Goal: Task Accomplishment & Management: Use online tool/utility

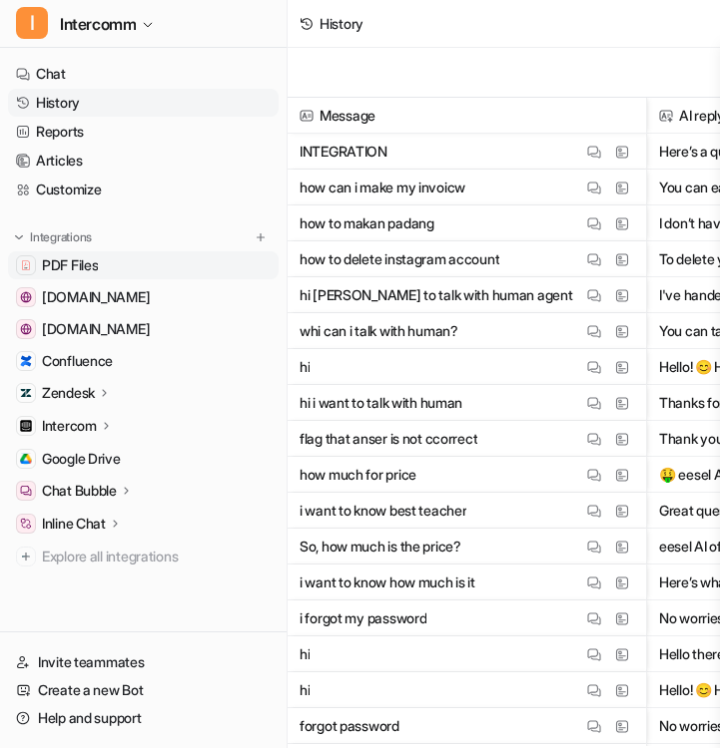
scroll to position [0, 150]
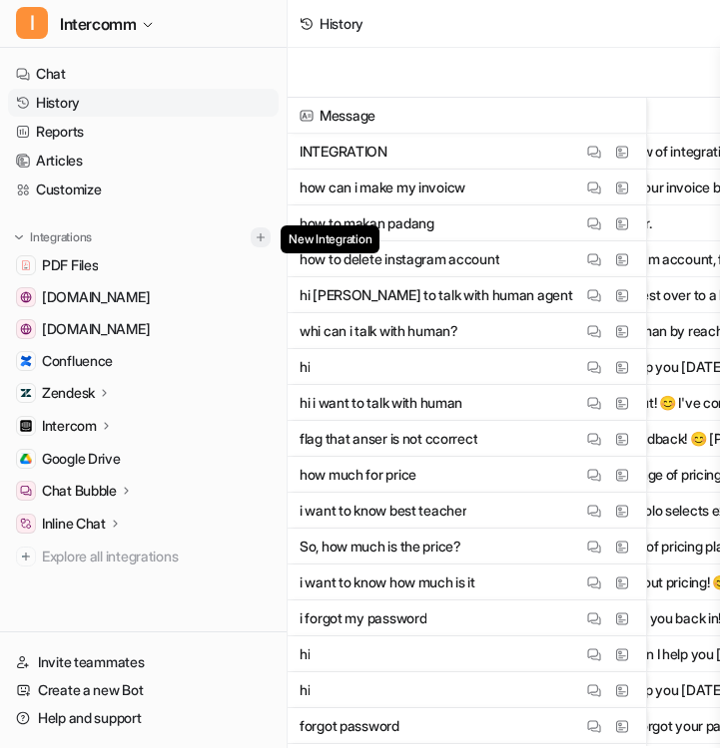
click at [259, 240] on img at bounding box center [260, 238] width 14 height 14
click at [265, 243] on img at bounding box center [260, 238] width 14 height 14
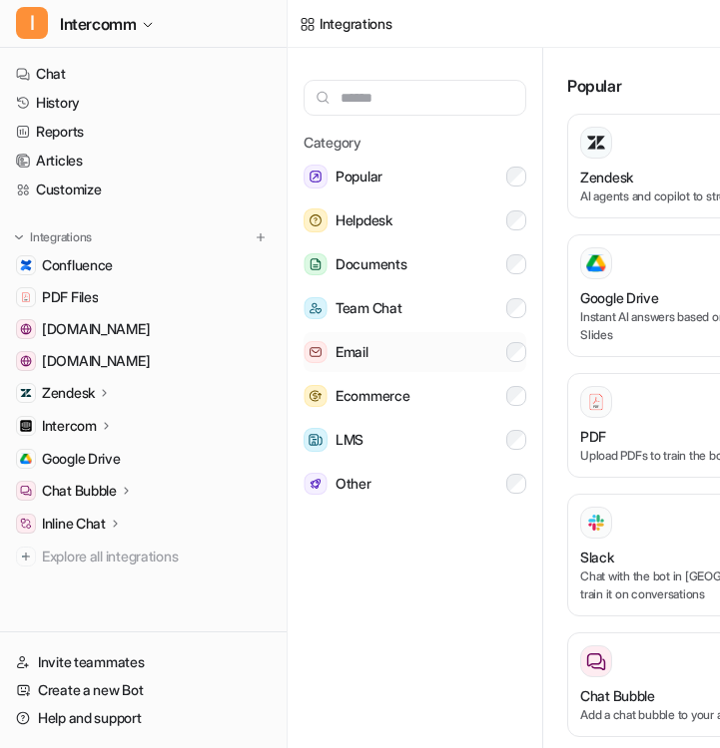
click at [386, 357] on button "Email" at bounding box center [414, 352] width 223 height 40
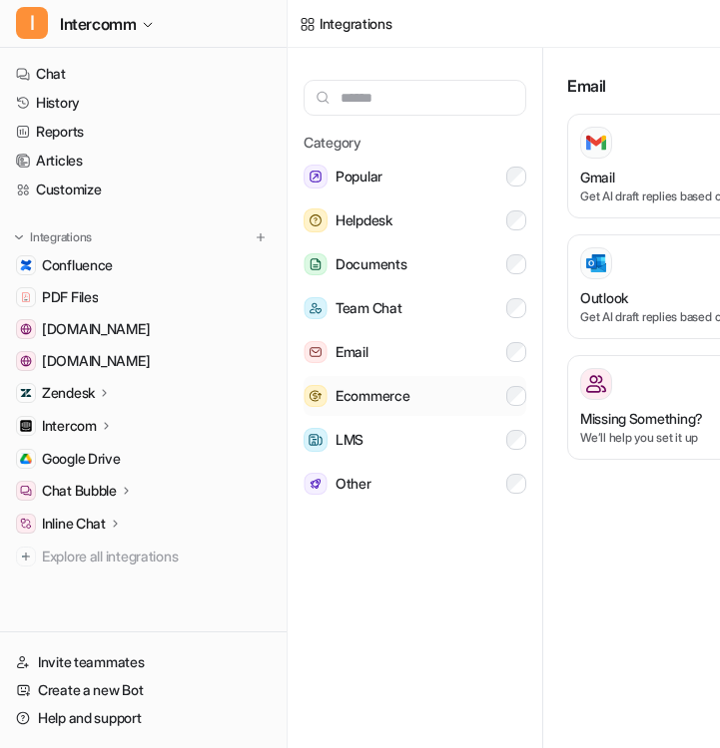
scroll to position [0, 167]
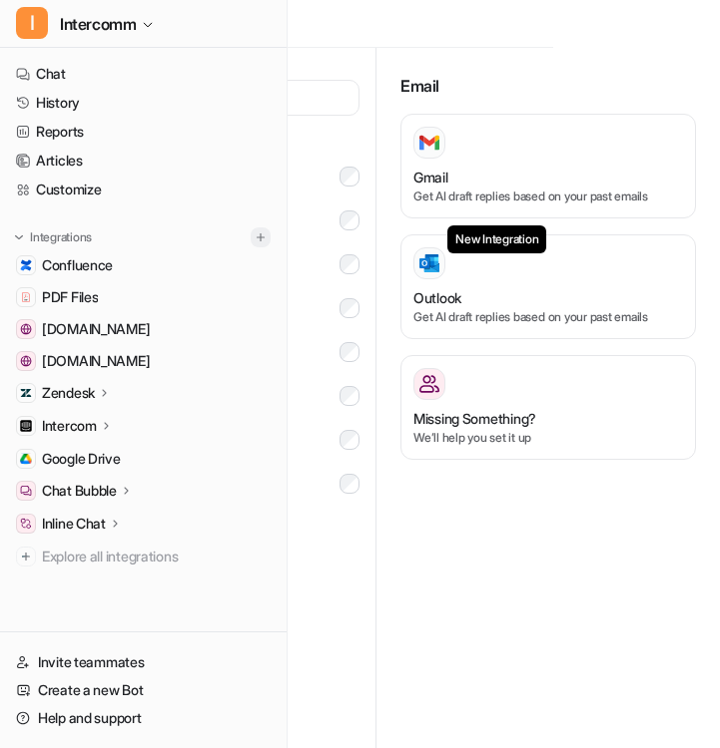
click at [256, 234] on img at bounding box center [260, 238] width 14 height 14
click at [265, 238] on img at bounding box center [260, 238] width 14 height 14
click at [261, 235] on img at bounding box center [260, 238] width 14 height 14
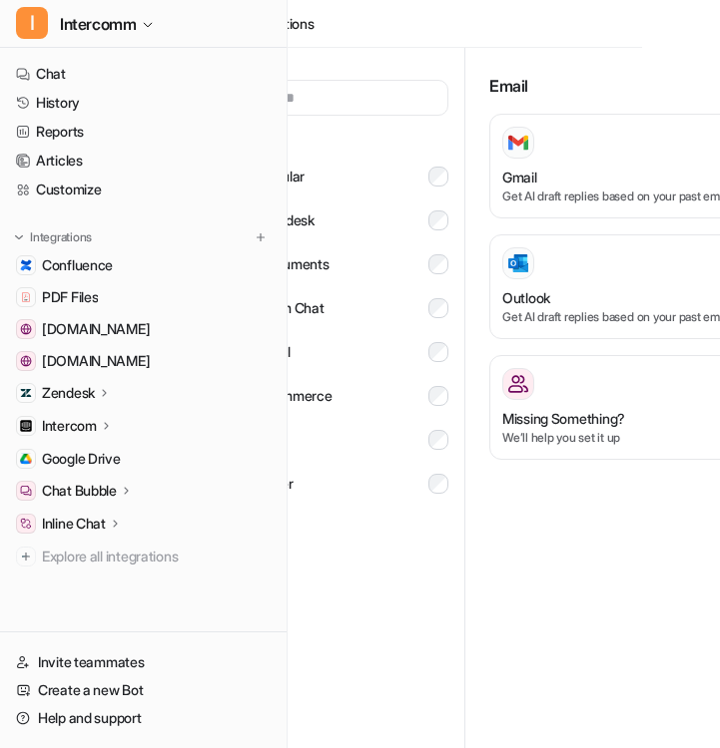
scroll to position [0, 0]
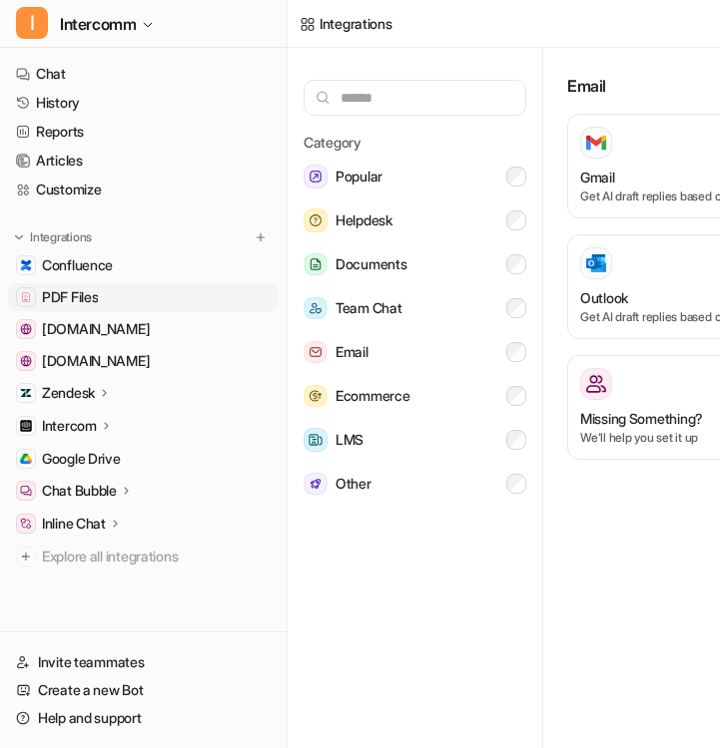
click at [176, 293] on link "PDF Files" at bounding box center [143, 297] width 270 height 28
click at [246, 239] on div "Integrations" at bounding box center [143, 238] width 254 height 20
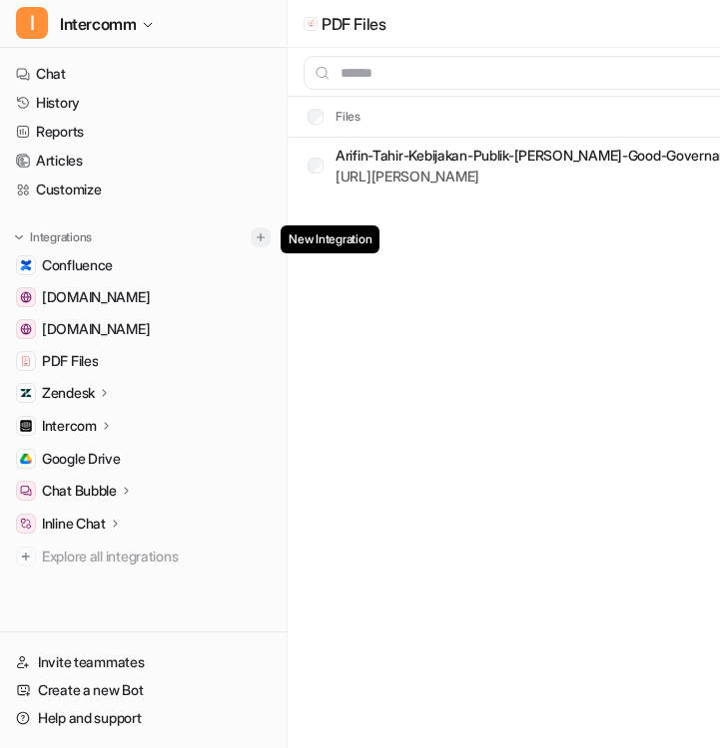
click at [259, 240] on img at bounding box center [260, 238] width 14 height 14
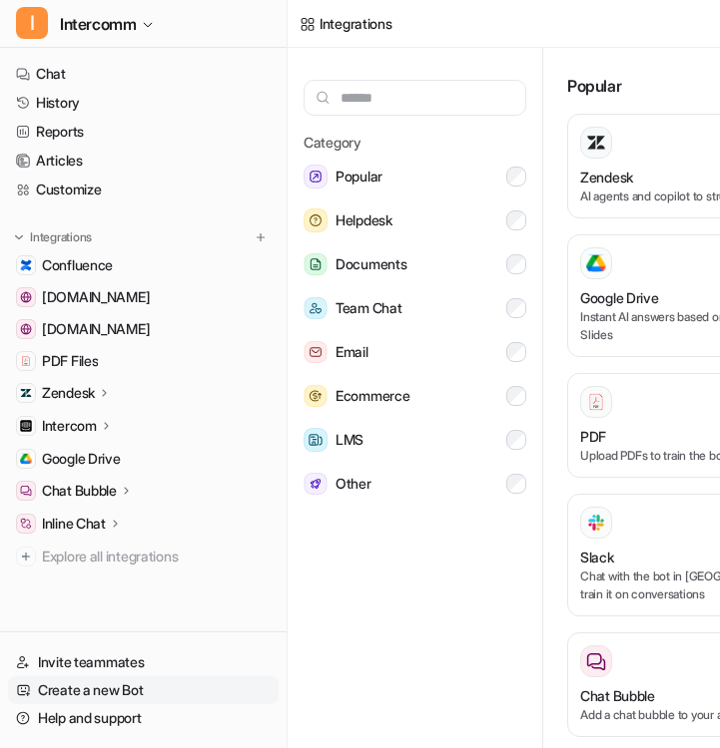
scroll to position [8, 0]
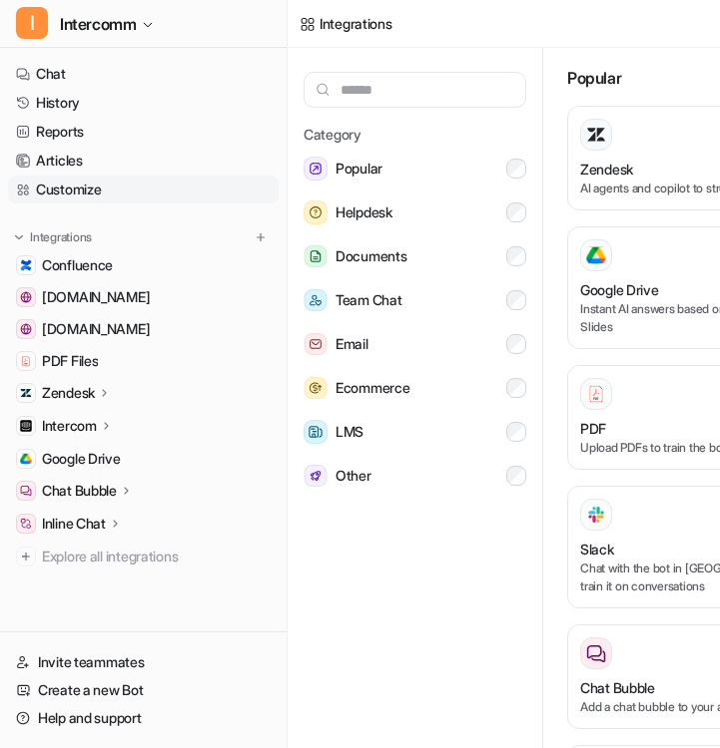
click at [163, 179] on link "Customize" at bounding box center [143, 190] width 270 height 28
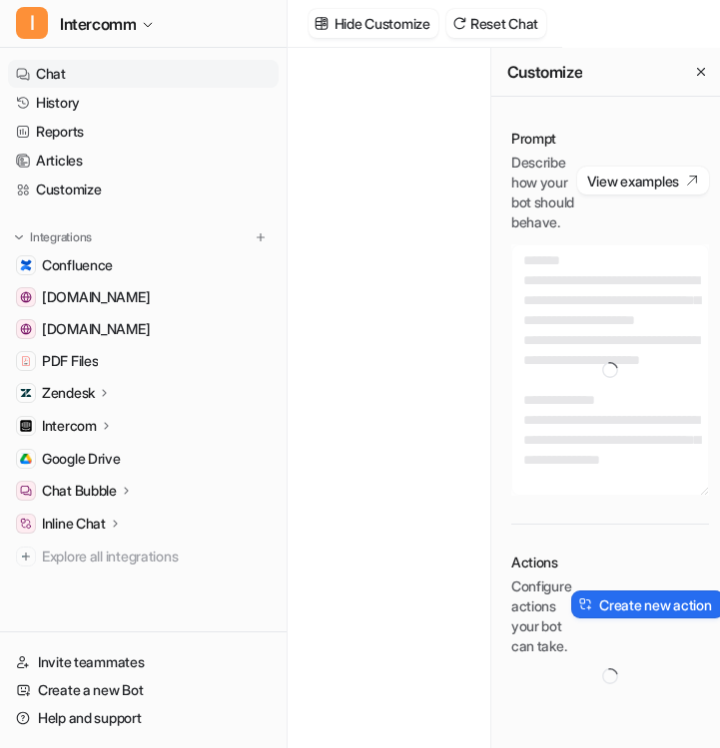
scroll to position [0, 164]
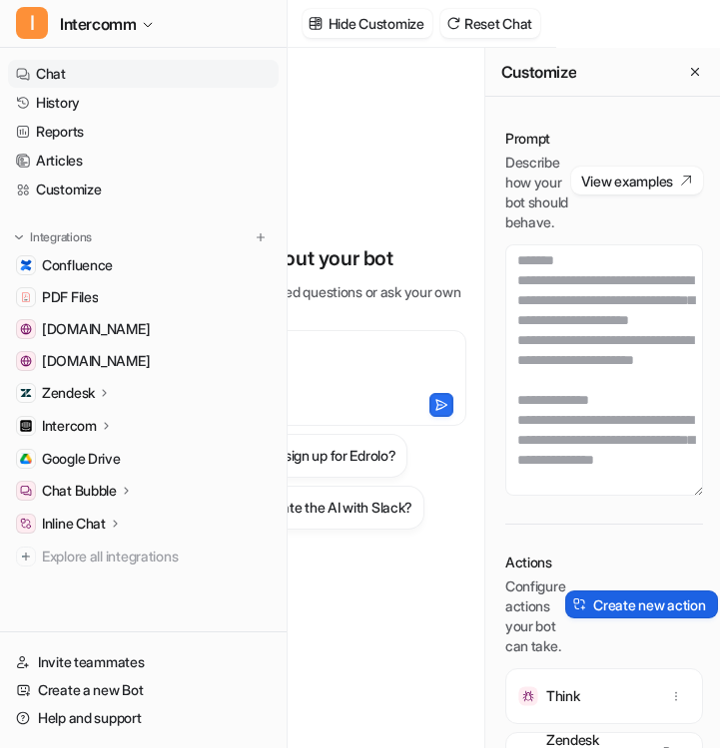
click at [630, 619] on button "Create new action" at bounding box center [641, 605] width 152 height 28
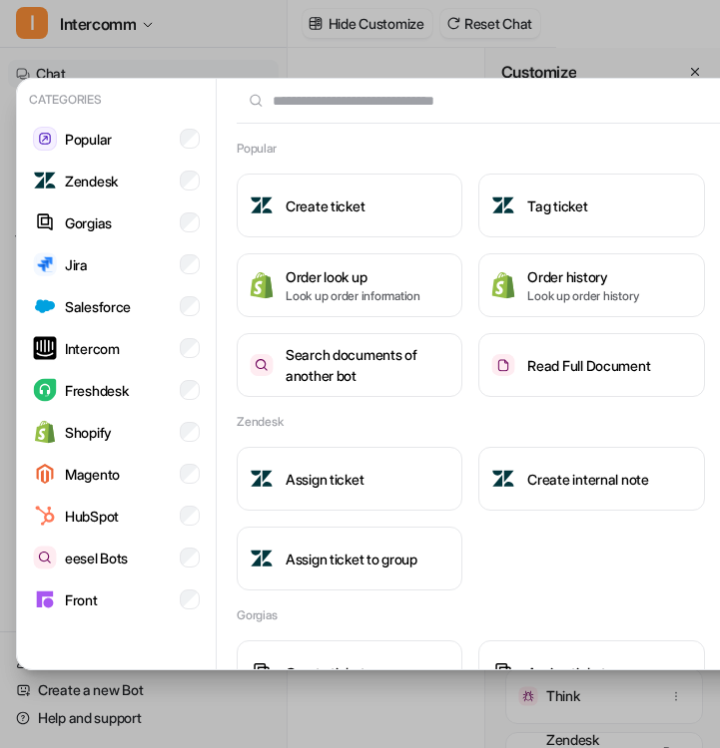
click at [204, 35] on div "Categories Popular Zendesk Gorgias Jira Salesforce Intercom Freshdesk Shopify M…" at bounding box center [491, 374] width 983 height 748
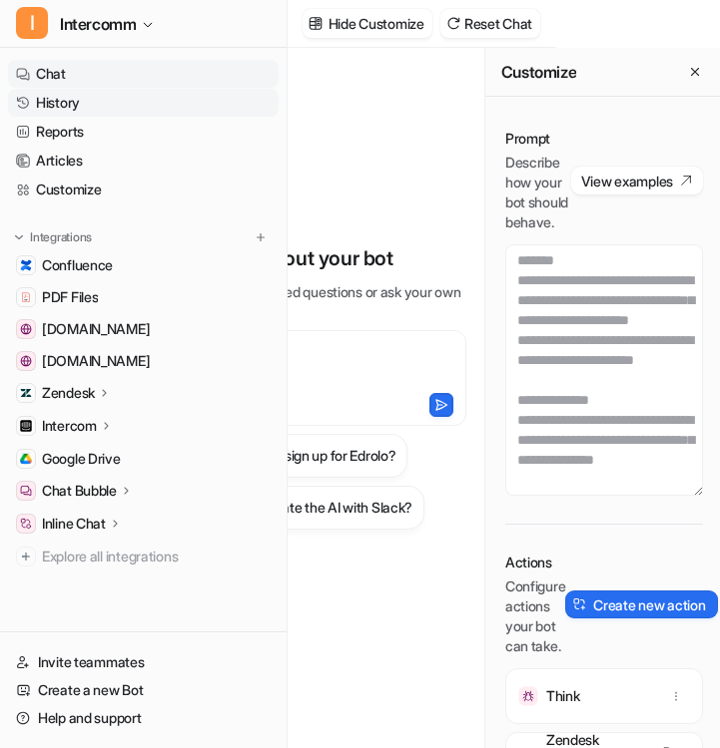
click at [121, 100] on link "History" at bounding box center [143, 103] width 270 height 28
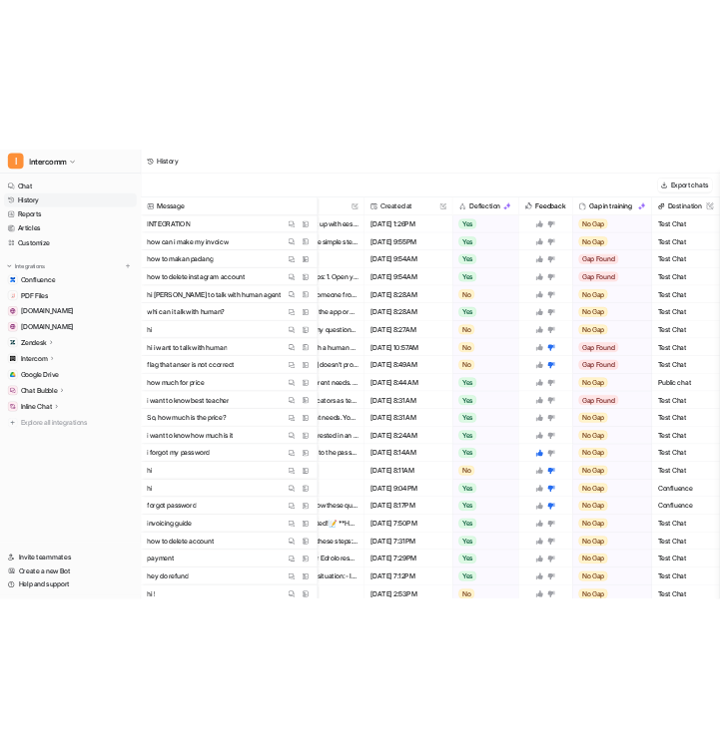
scroll to position [0, 318]
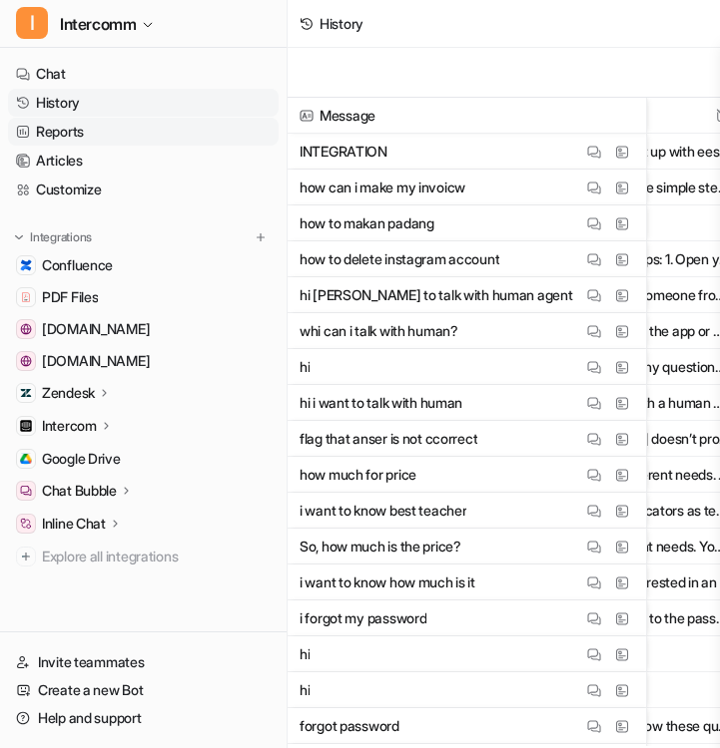
click at [160, 142] on link "Reports" at bounding box center [143, 132] width 270 height 28
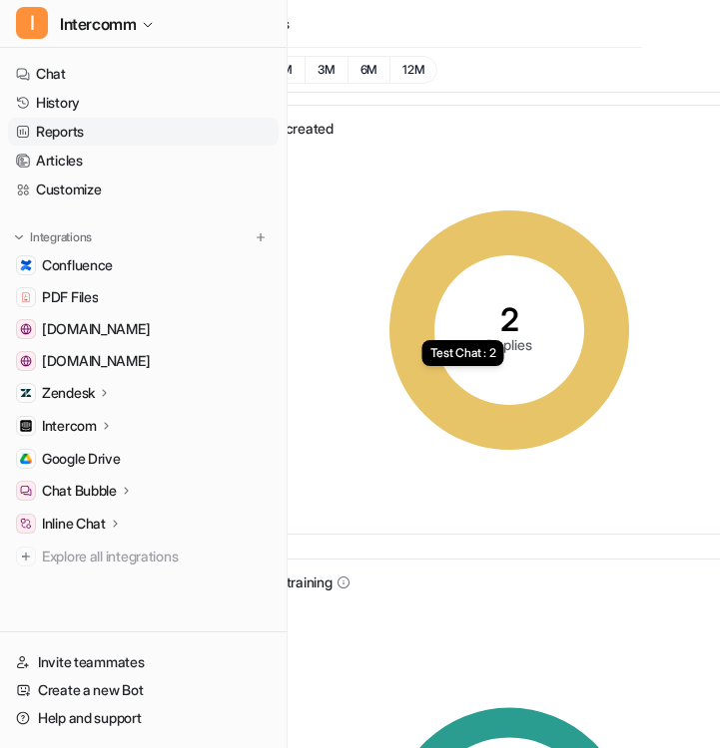
scroll to position [0, 167]
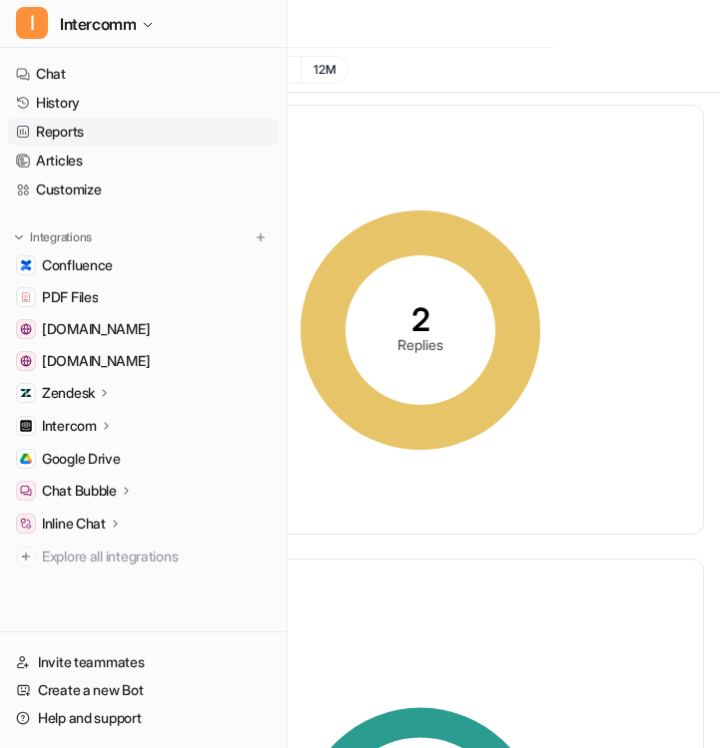
click at [431, 342] on tspan "Replies" at bounding box center [420, 344] width 46 height 17
click at [133, 189] on link "Customize" at bounding box center [143, 190] width 270 height 28
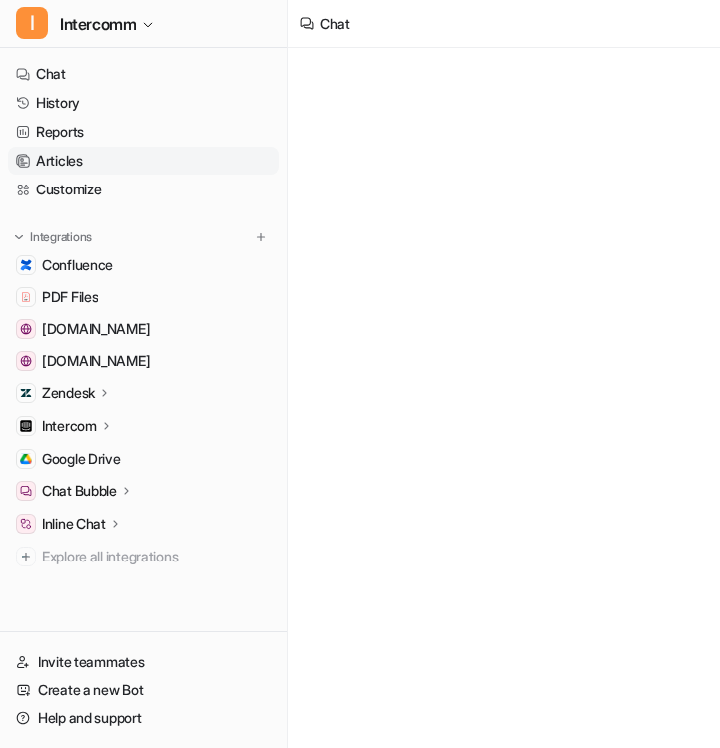
click at [142, 155] on link "Articles" at bounding box center [143, 161] width 270 height 28
click at [125, 106] on link "History" at bounding box center [143, 103] width 270 height 28
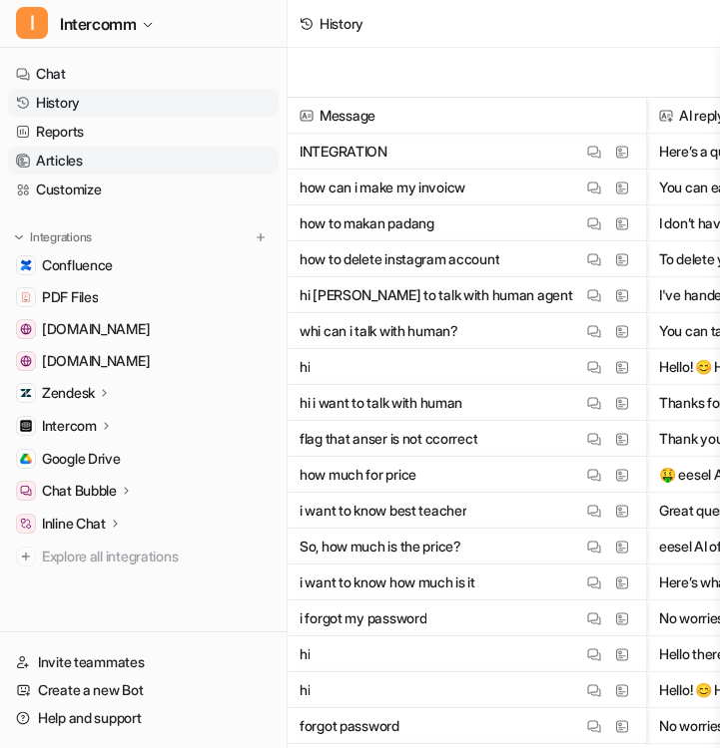
click at [126, 151] on link "Articles" at bounding box center [143, 161] width 270 height 28
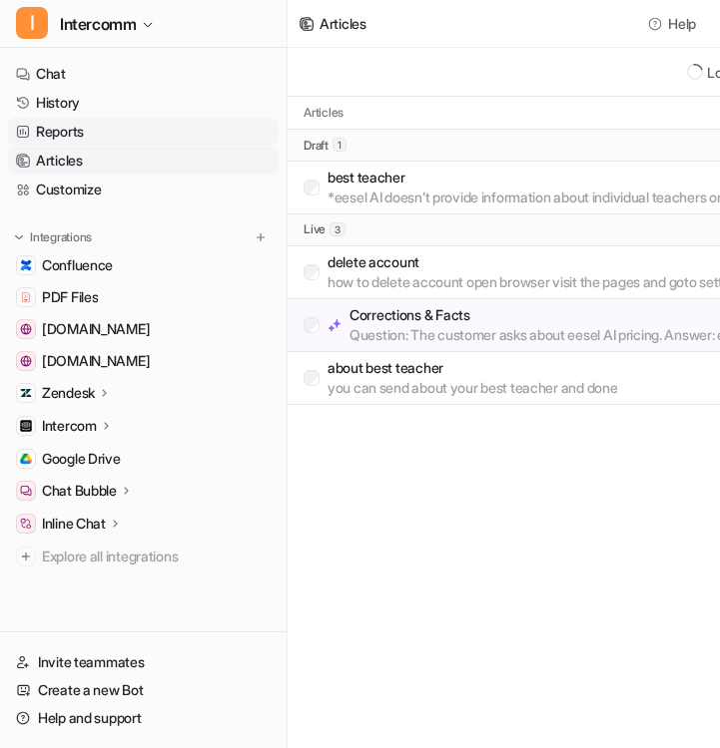
click at [128, 135] on link "Reports" at bounding box center [143, 132] width 270 height 28
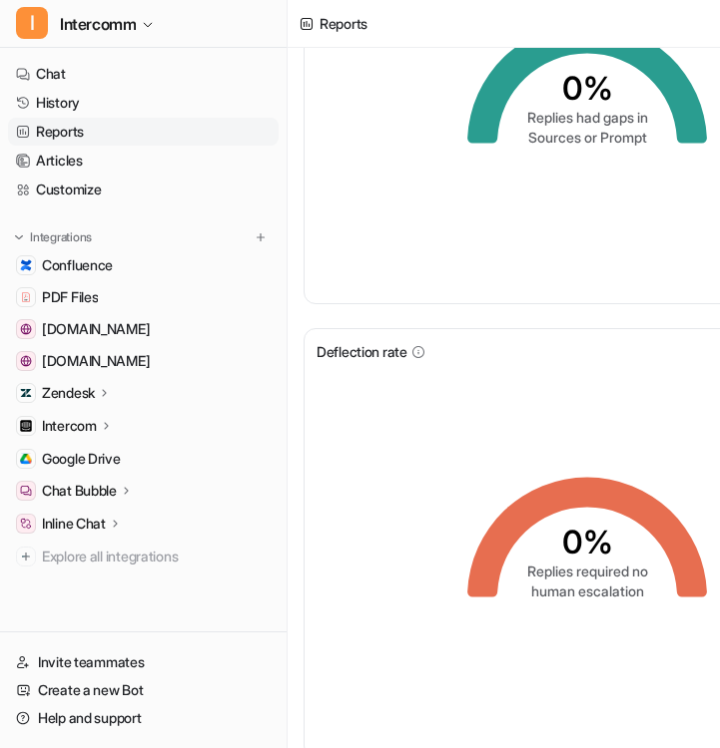
scroll to position [684, 0]
